Goal: Transaction & Acquisition: Subscribe to service/newsletter

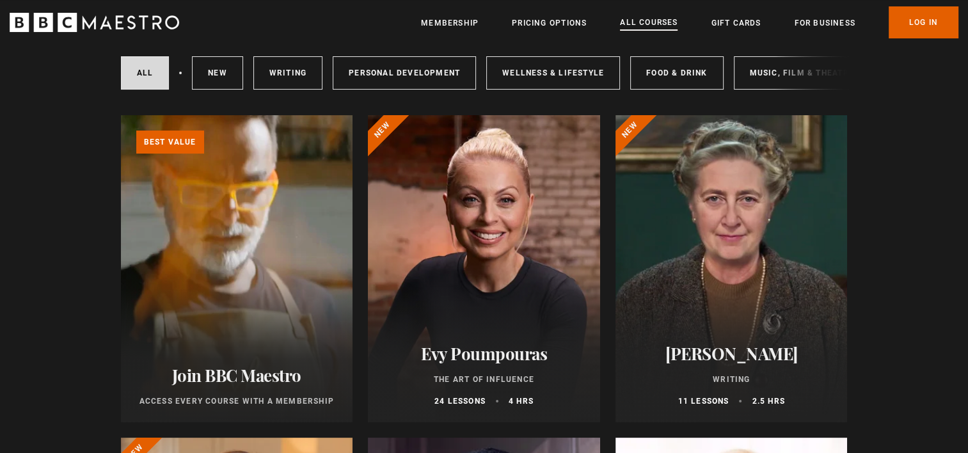
click at [644, 26] on link "All Courses" at bounding box center [649, 23] width 58 height 14
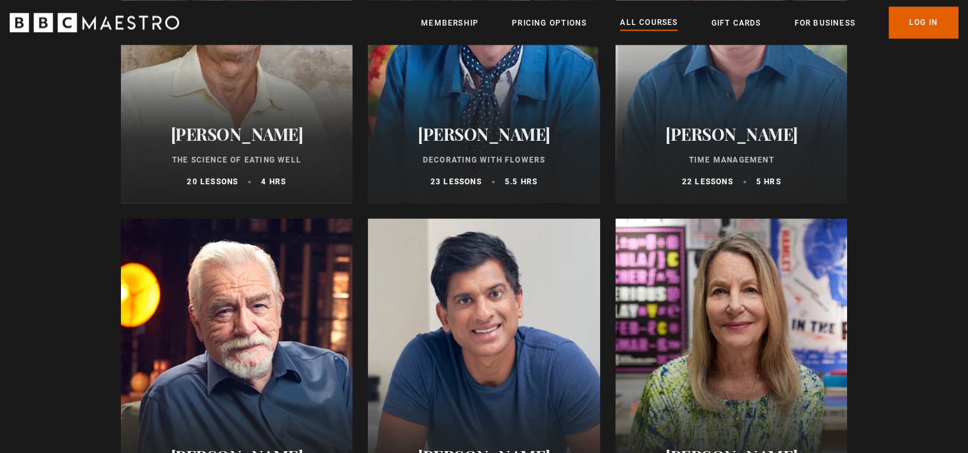
scroll to position [1855, 0]
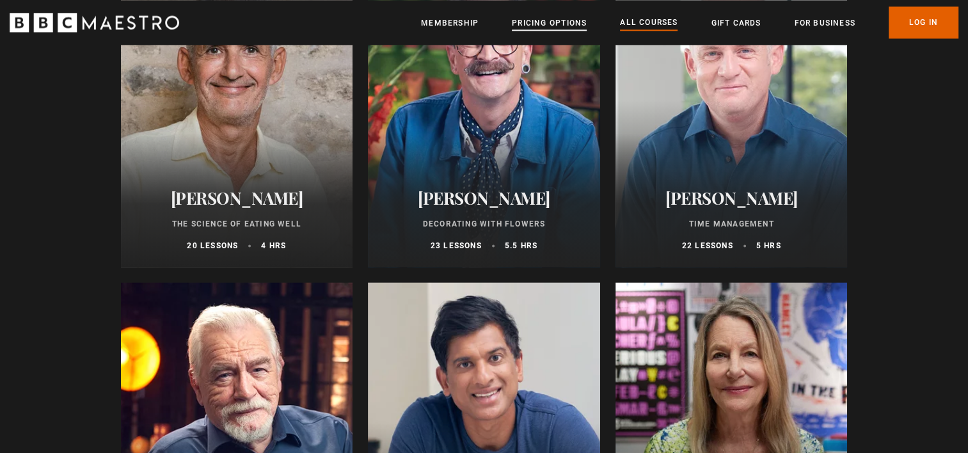
click at [535, 23] on link "Pricing Options" at bounding box center [549, 23] width 75 height 13
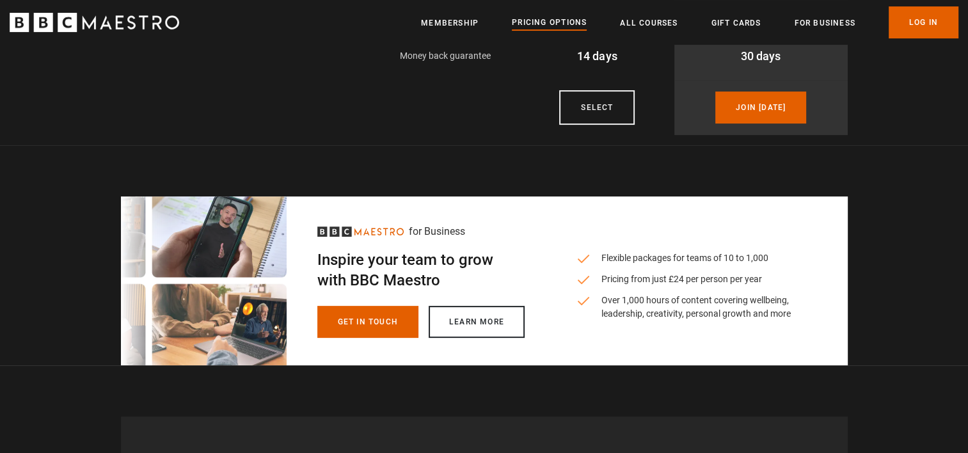
scroll to position [192, 0]
